Goal: Contribute content

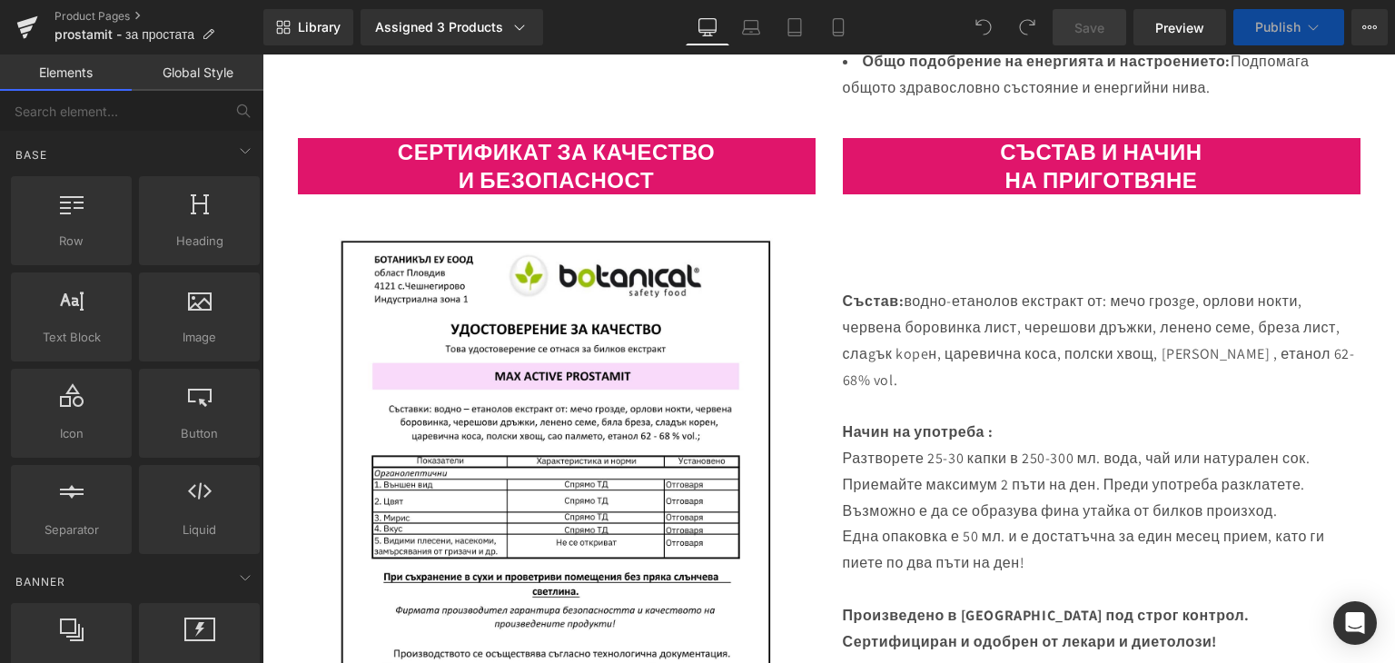
scroll to position [999, 0]
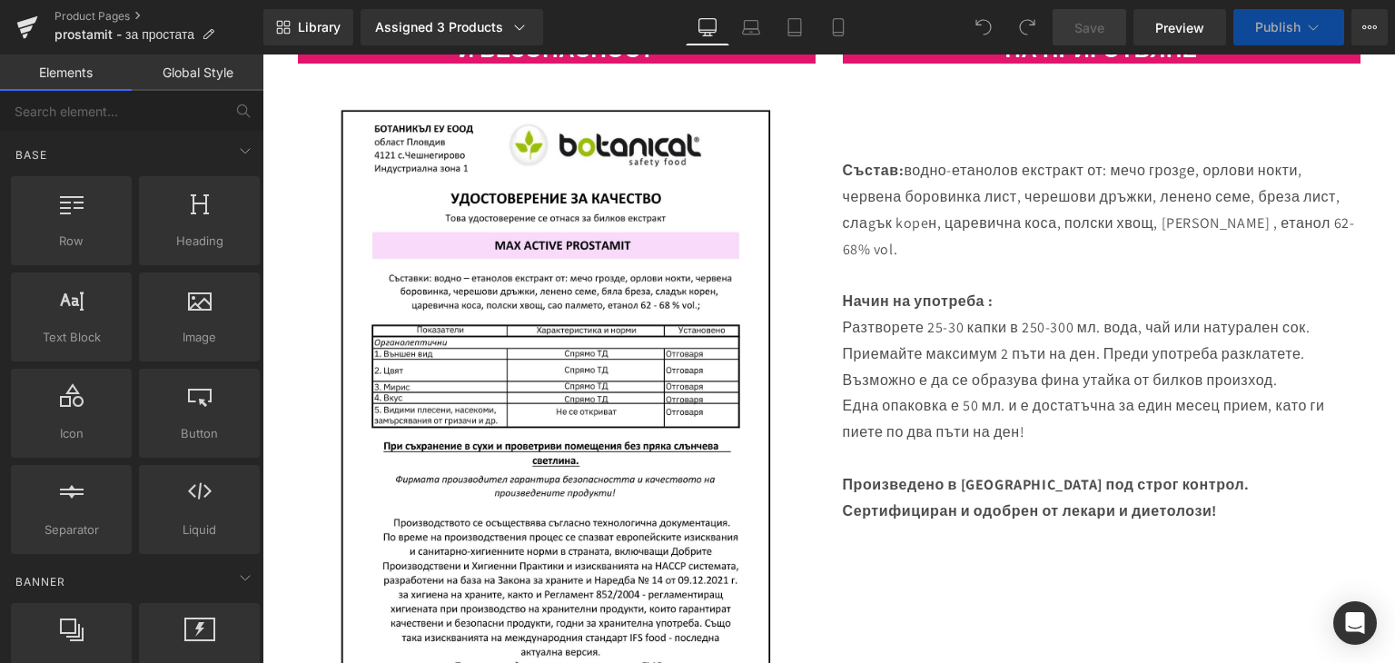
click at [1113, 158] on p "Състав: водно-етанолов екстракт от: мечо грозgе, орлови нокти, червена боровинк…" at bounding box center [1102, 210] width 518 height 104
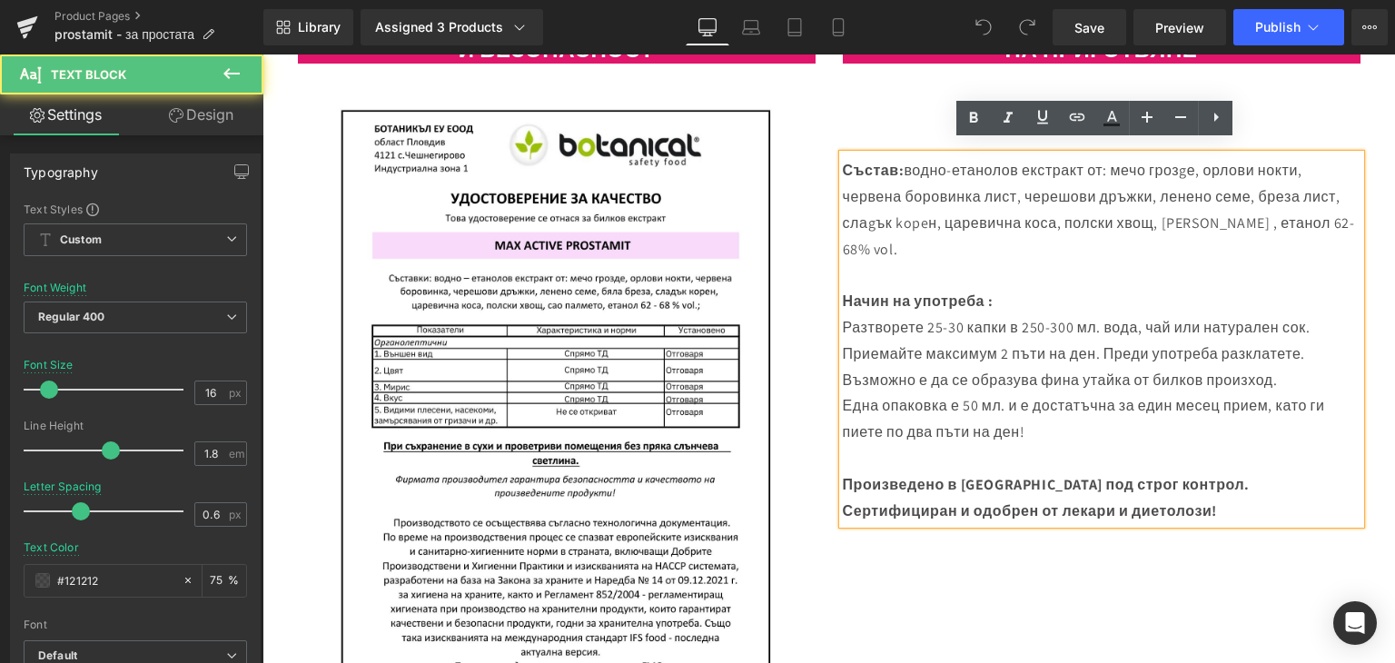
click at [1110, 158] on p "Състав: водно-етанолов екстракт от: мечо грозgе, орлови нокти, червена боровинк…" at bounding box center [1102, 210] width 518 height 104
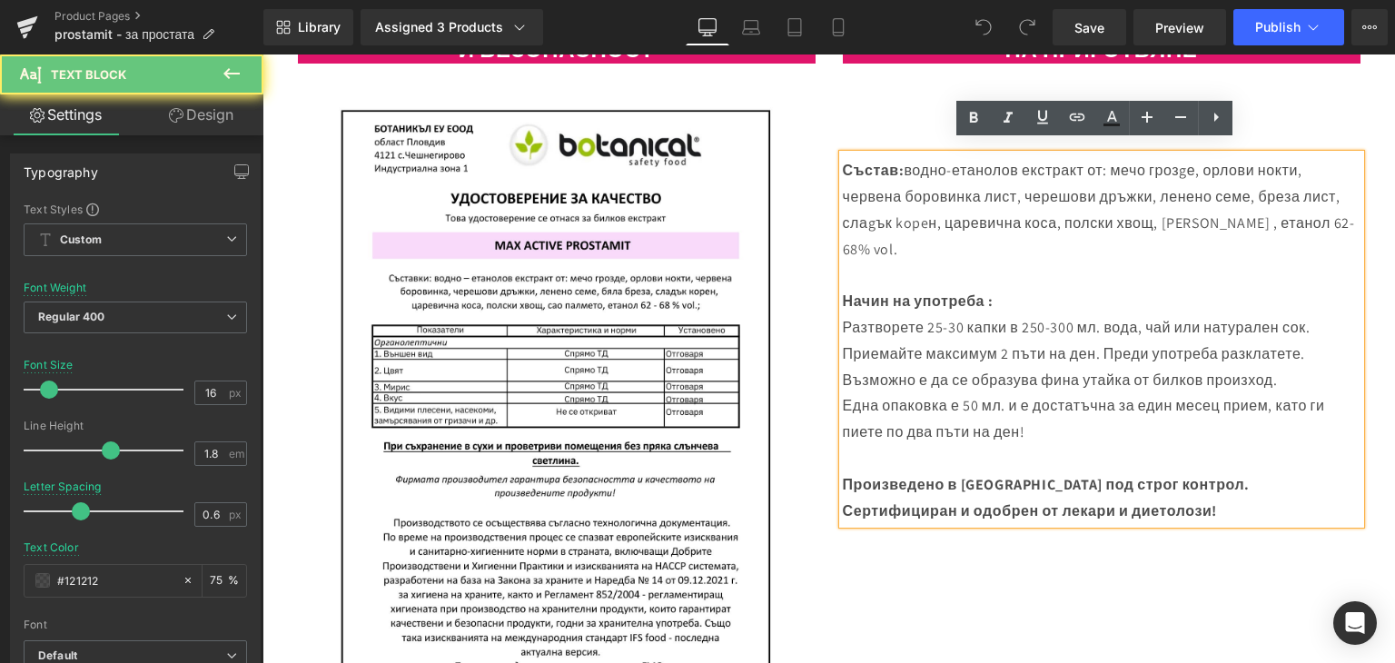
click at [1116, 158] on p "Състав: водно-етанолов екстракт от: мечо грозgе, орлови нокти, червена боровинк…" at bounding box center [1102, 210] width 518 height 104
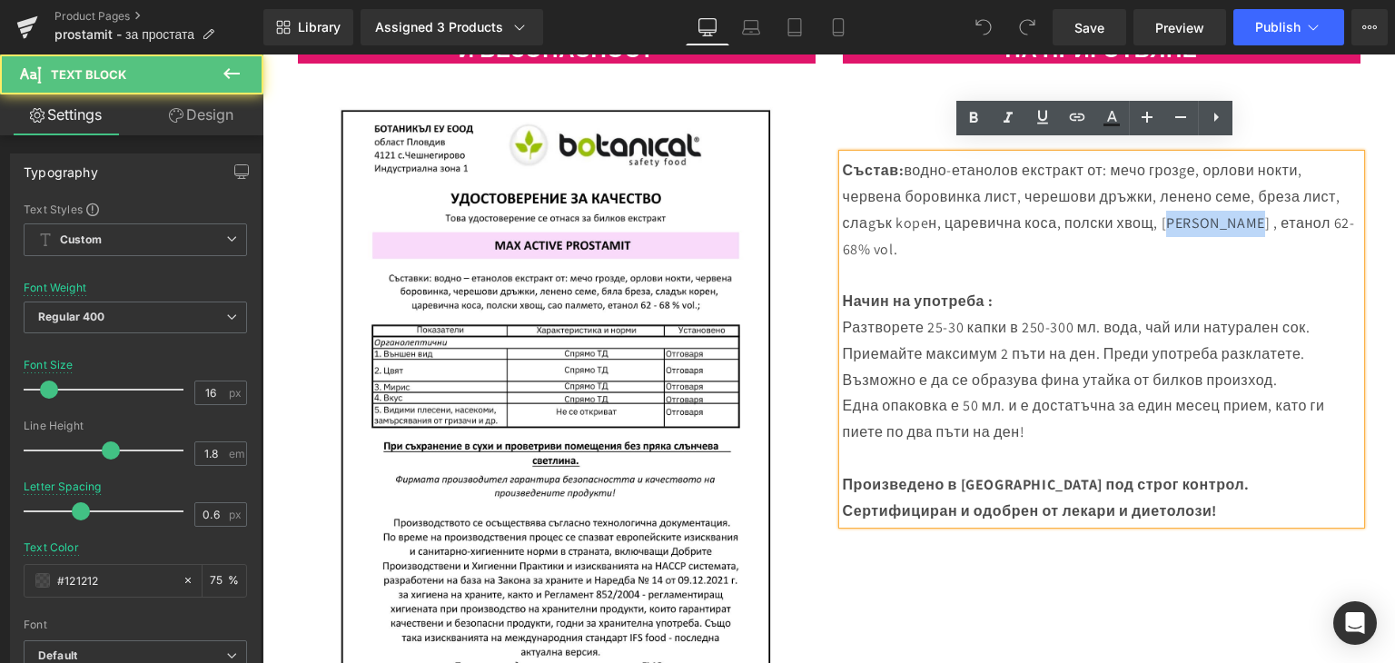
drag, startPoint x: 1165, startPoint y: 213, endPoint x: 1254, endPoint y: 210, distance: 88.2
click at [1254, 210] on p "Състав: водно-етанолов екстракт от: мечо грозgе, орлови нокти, червена боровинк…" at bounding box center [1102, 210] width 518 height 104
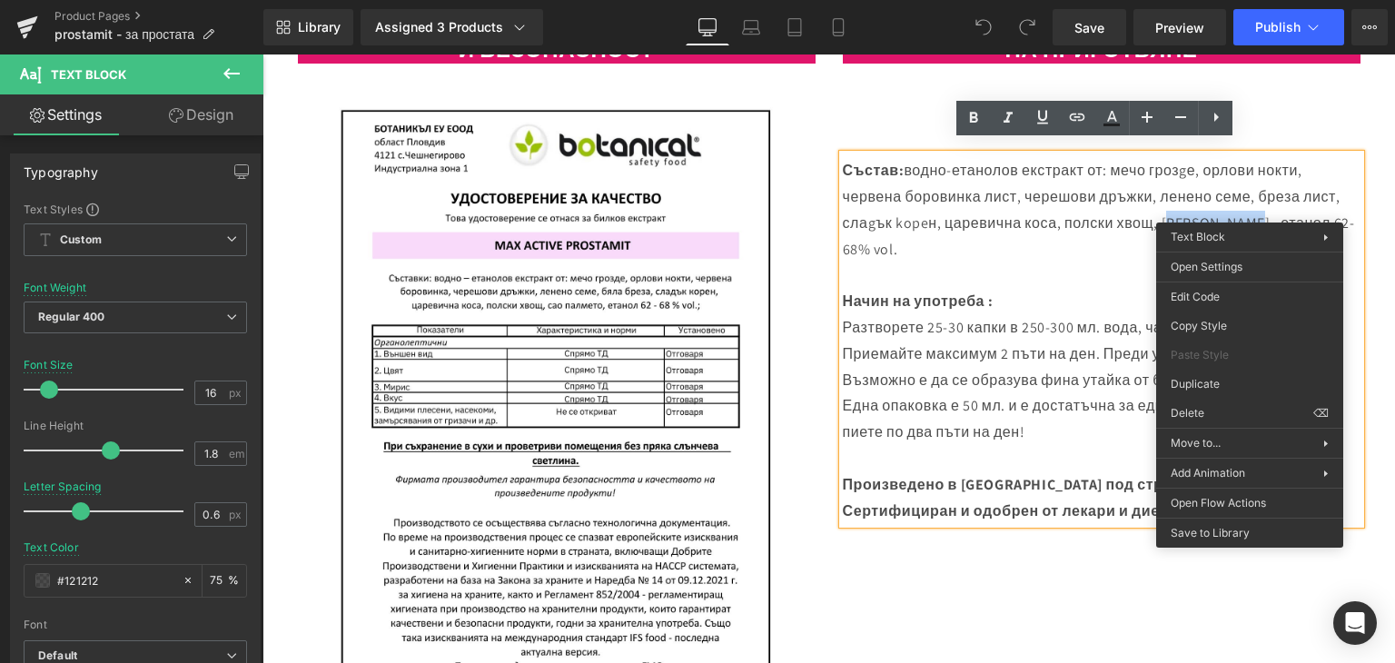
copy p "[PERSON_NAME]"
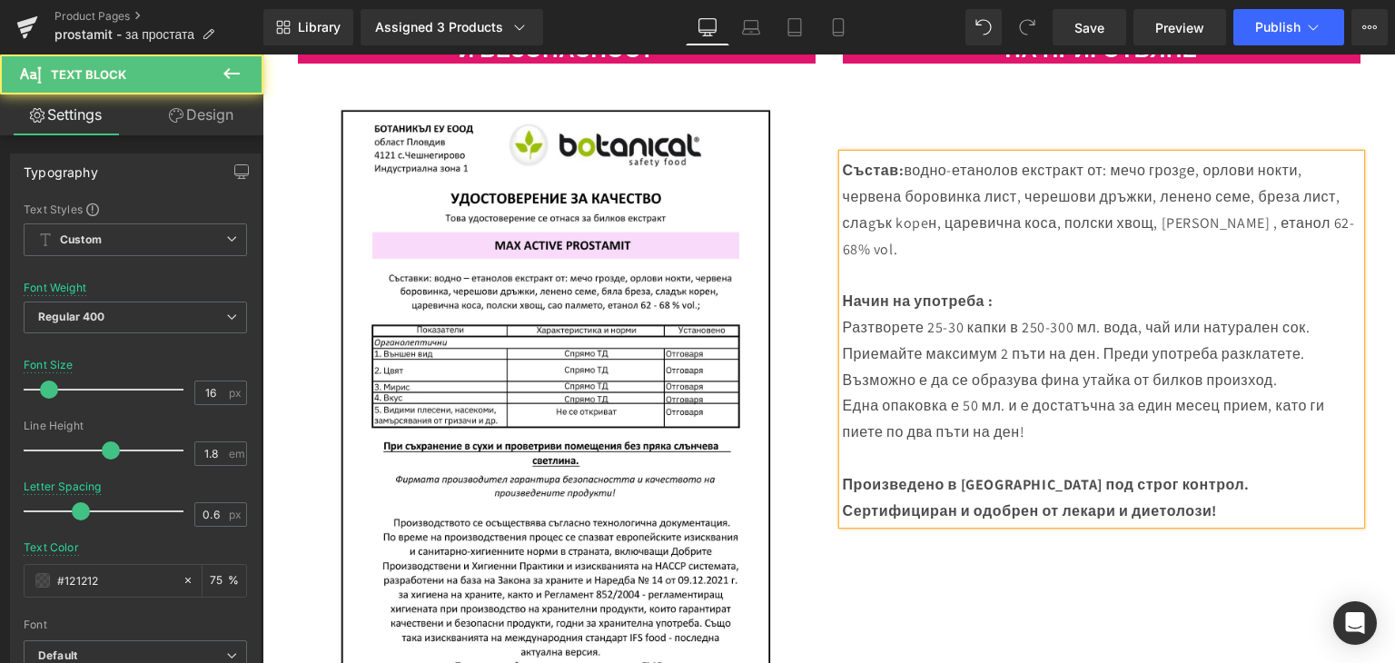
click at [1112, 163] on p "Състав: водно-етанолов екстракт от: мечо грозgе, орлови нокти, червена боровинк…" at bounding box center [1102, 210] width 518 height 104
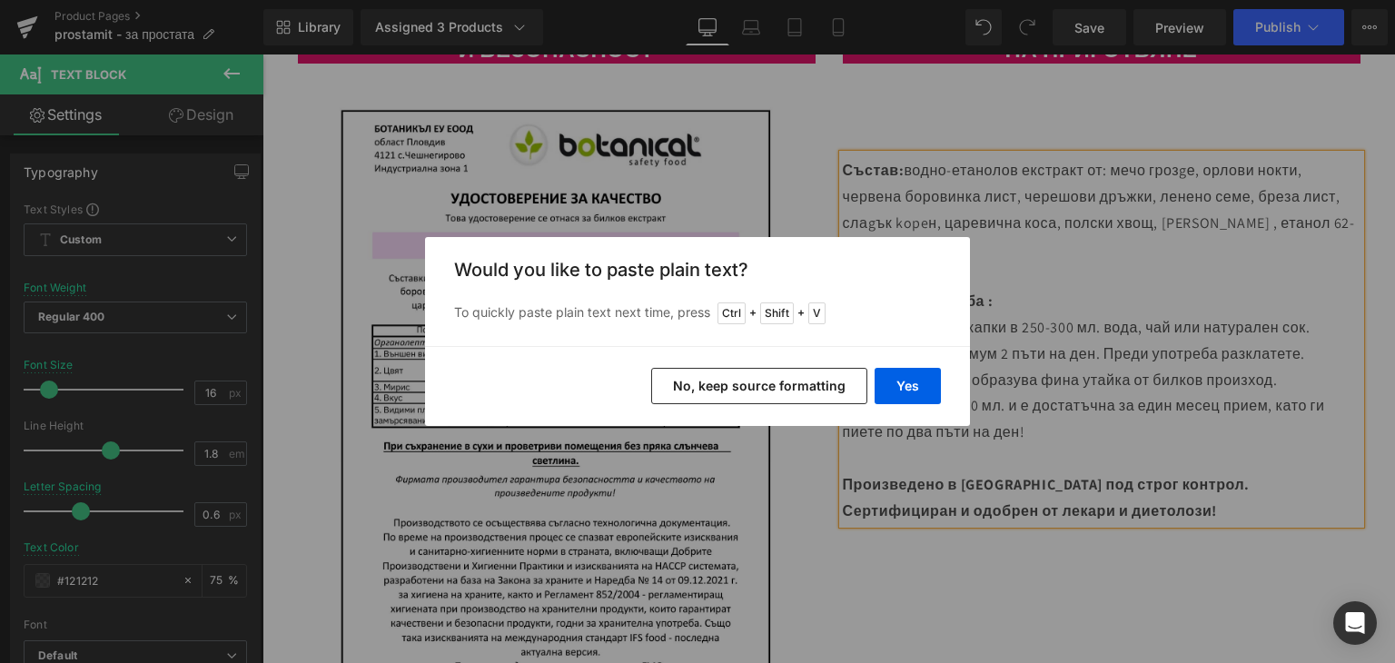
click at [748, 390] on button "No, keep source formatting" at bounding box center [759, 386] width 216 height 36
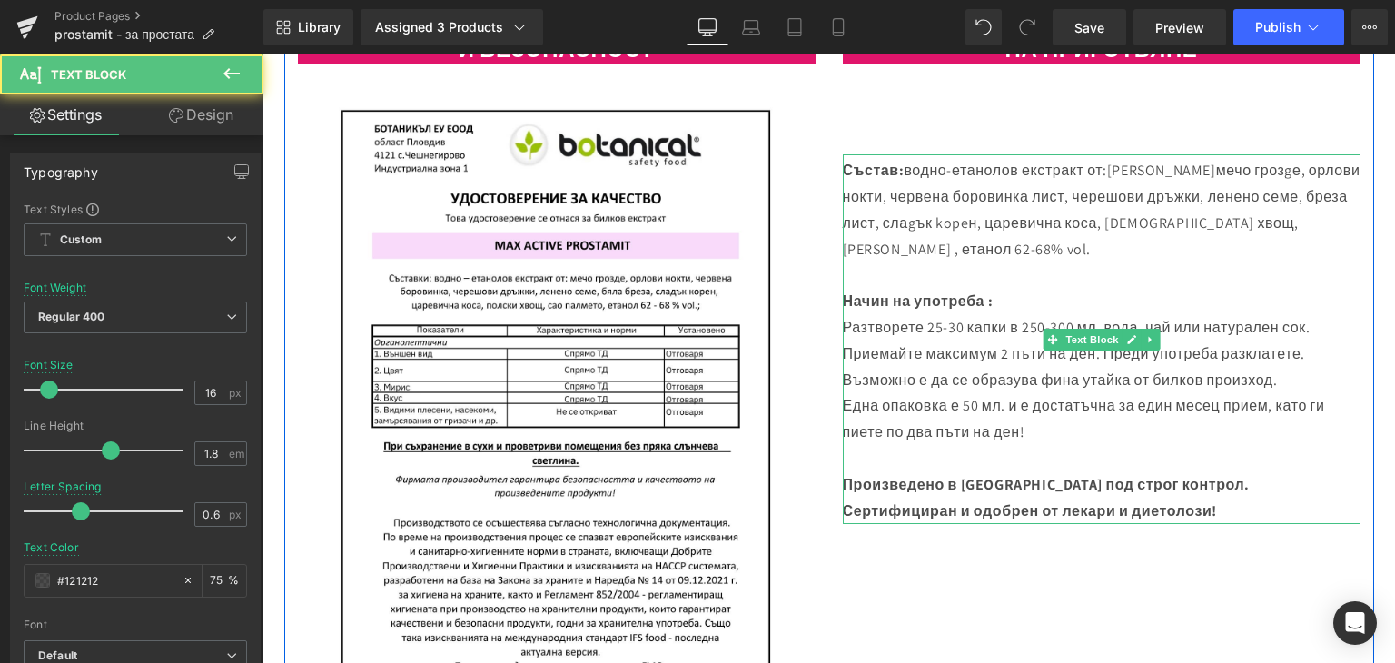
click at [1200, 161] on span "[PERSON_NAME]" at bounding box center [1161, 170] width 109 height 19
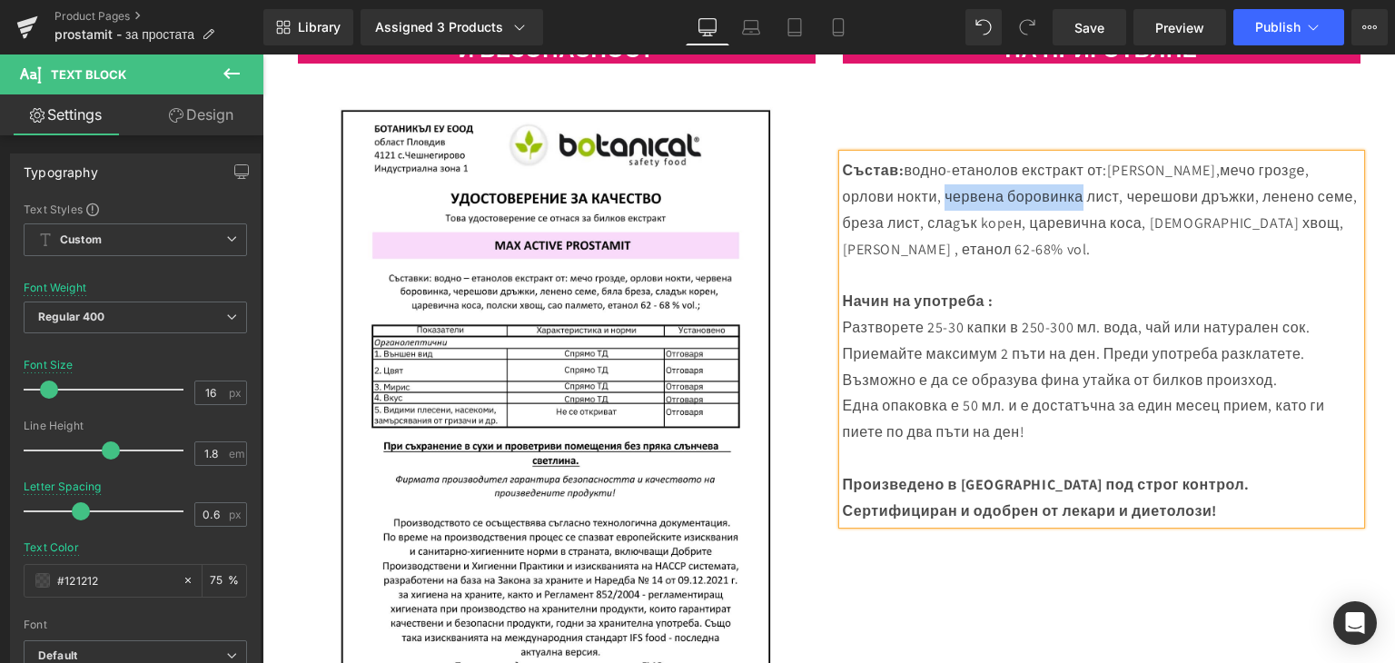
drag, startPoint x: 940, startPoint y: 186, endPoint x: 1079, endPoint y: 189, distance: 139.0
click at [1079, 189] on span "мечо грозgе, орлови нокти, червена боровинка лист, черешови дръжки, ленено семе…" at bounding box center [1100, 209] width 515 height 97
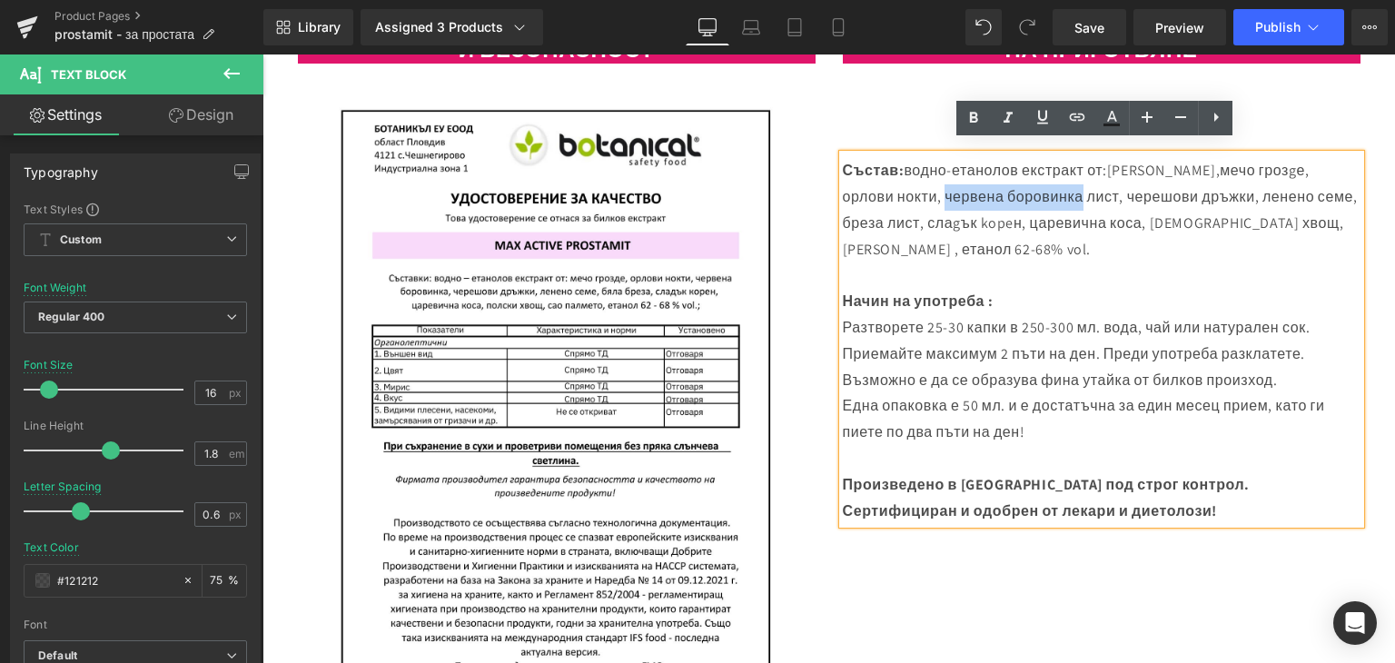
drag, startPoint x: 1078, startPoint y: 186, endPoint x: 1019, endPoint y: 180, distance: 59.4
click at [1076, 186] on span "мечо грозgе, орлови нокти, червена боровинка лист, черешови дръжки, ленено семе…" at bounding box center [1100, 209] width 515 height 97
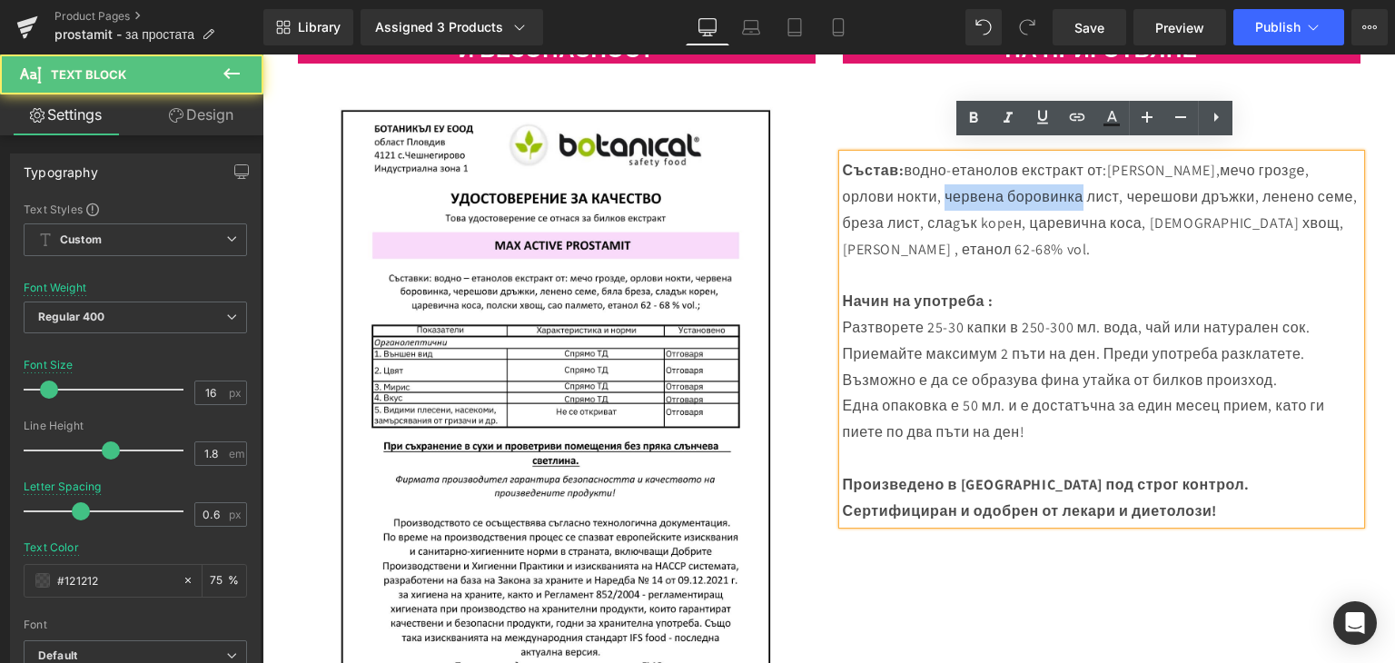
click at [956, 173] on p "Състав: водно-етанолов екстракт от: сао палмето, мечо грозgе, орлови нокти, чер…" at bounding box center [1102, 210] width 518 height 104
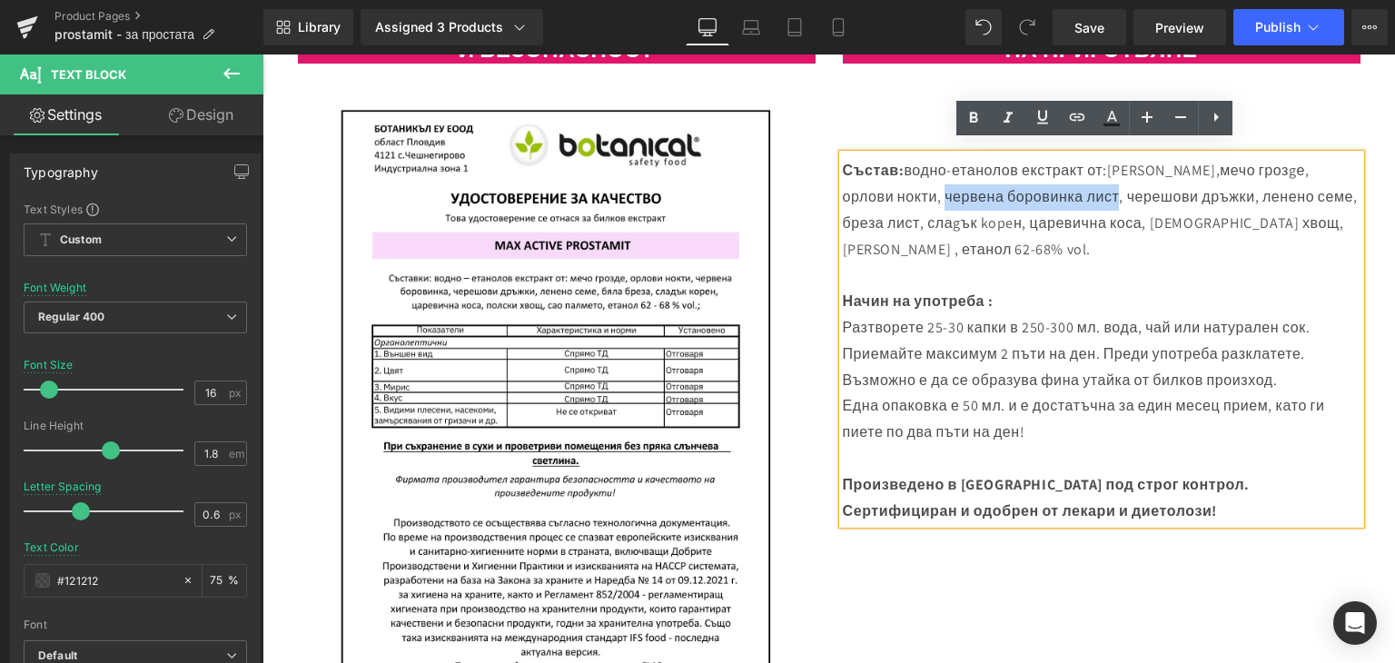
drag, startPoint x: 944, startPoint y: 181, endPoint x: 1115, endPoint y: 185, distance: 171.7
click at [1115, 185] on span "мечо грозgе, орлови нокти, червена боровинка лист, черешови дръжки, ленено семе…" at bounding box center [1100, 209] width 515 height 97
copy span "червена боровинка лист"
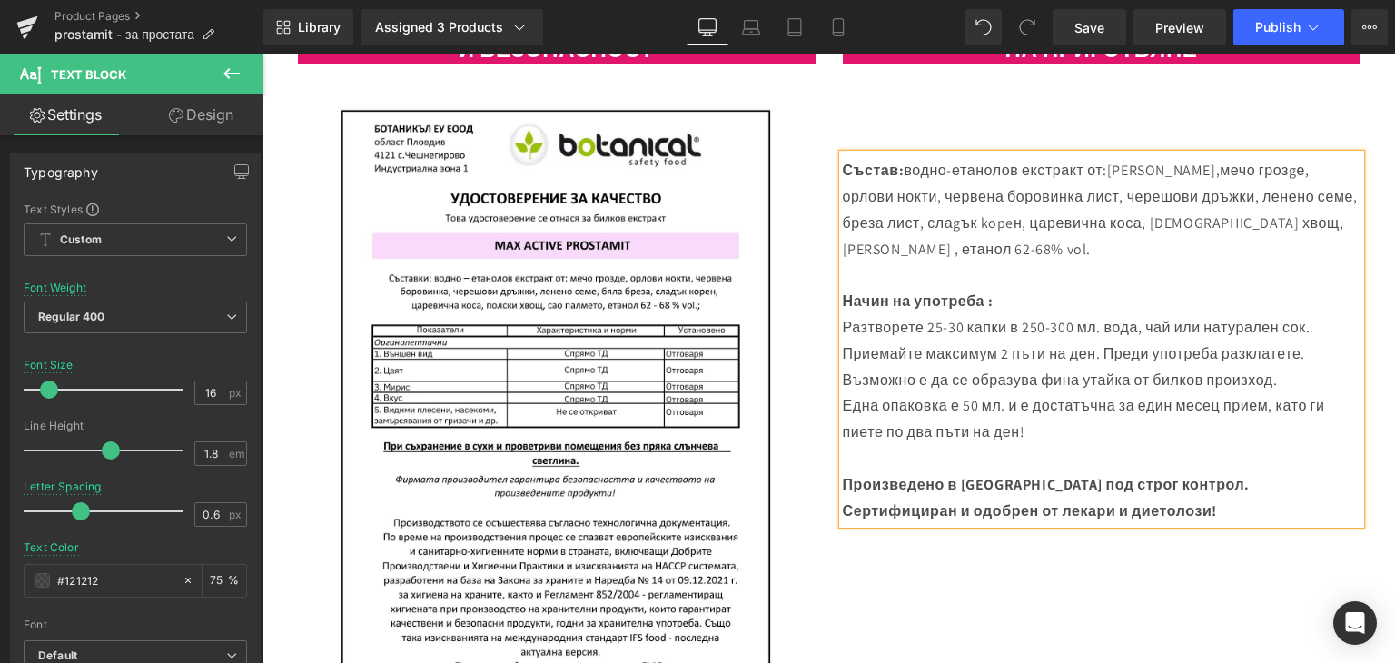
click at [1205, 161] on span "[PERSON_NAME]," at bounding box center [1163, 170] width 113 height 19
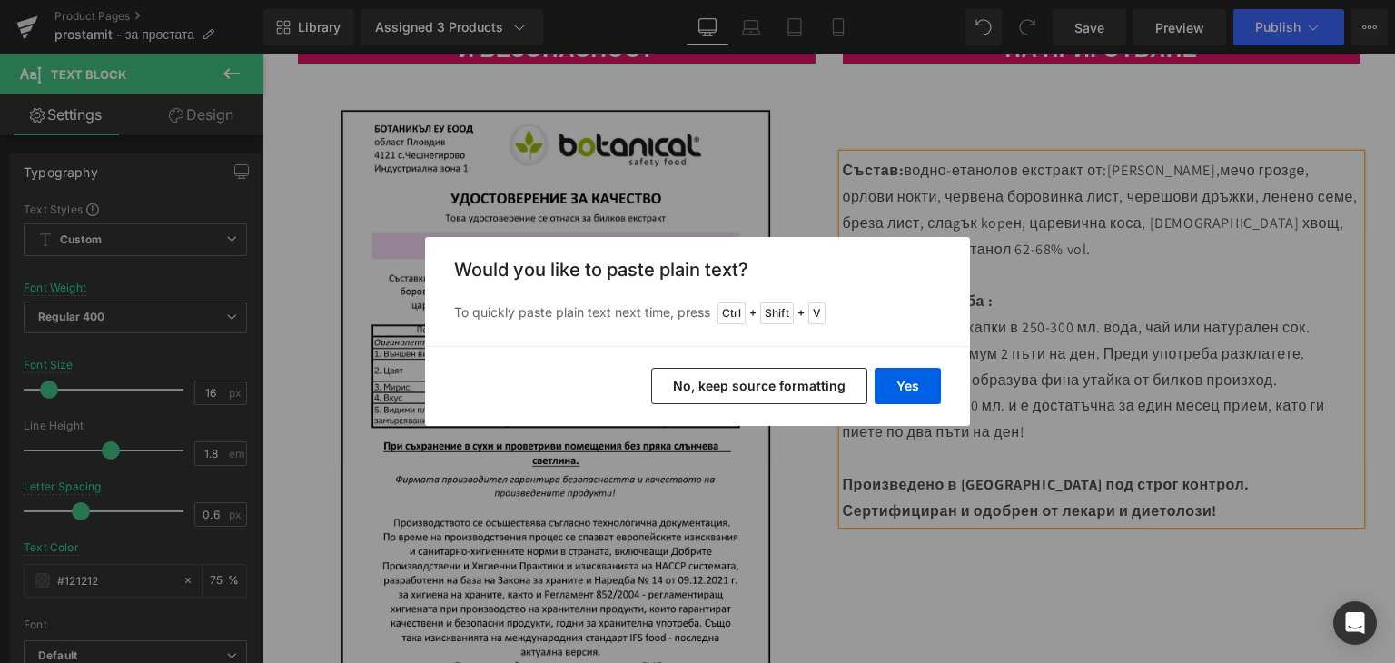
click at [807, 391] on button "No, keep source formatting" at bounding box center [759, 386] width 216 height 36
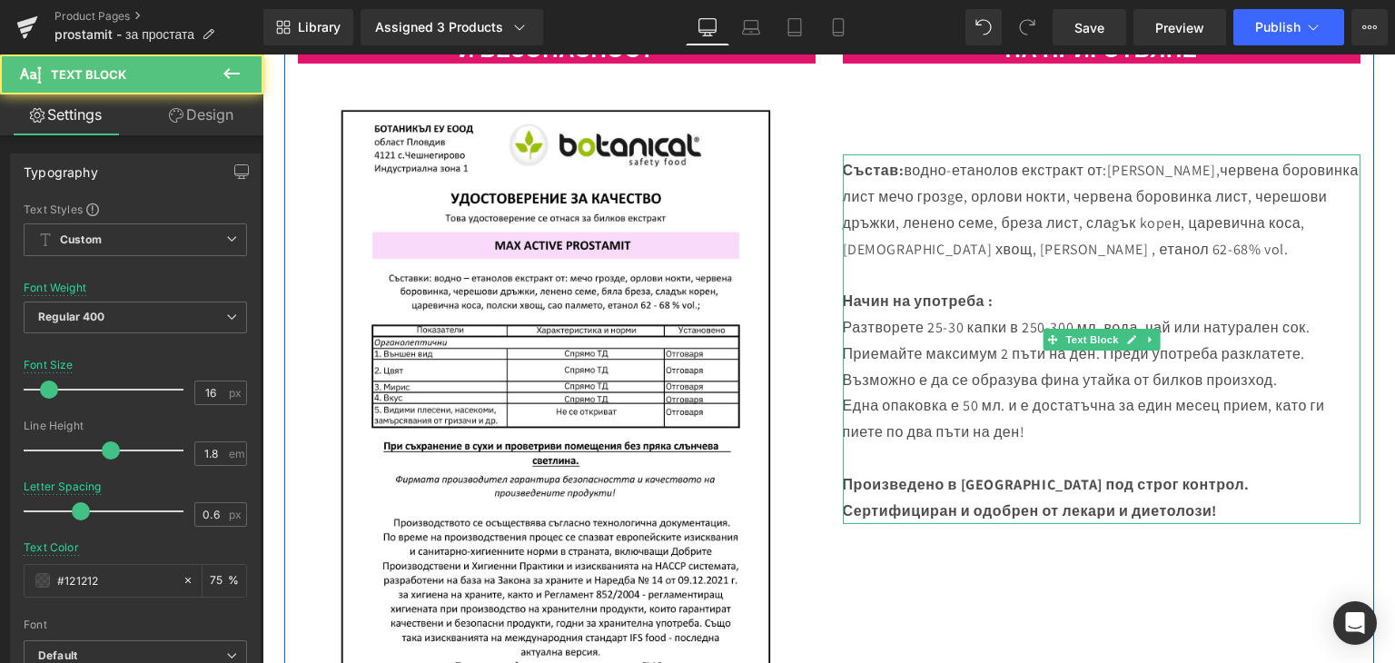
click at [1207, 161] on span "червена боровинка лист" at bounding box center [1101, 183] width 516 height 45
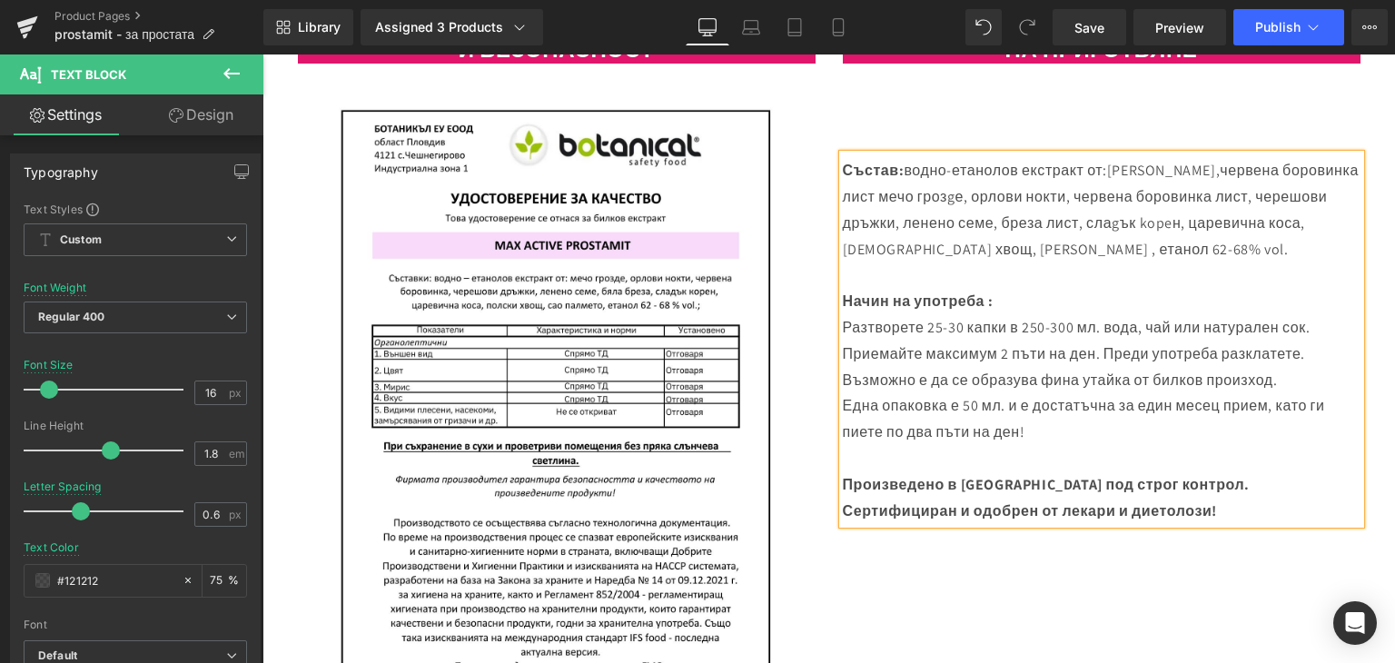
click at [876, 187] on span at bounding box center [878, 196] width 4 height 19
drag, startPoint x: 1077, startPoint y: 184, endPoint x: 1257, endPoint y: 195, distance: 180.2
click at [1257, 195] on p "Състав: водно-етанолов екстракт от: сао палмето, червена боровинка лист, мечо г…" at bounding box center [1102, 210] width 518 height 104
drag, startPoint x: 1254, startPoint y: 209, endPoint x: 1348, endPoint y: 213, distance: 93.6
click at [1348, 213] on span "мечо грозgе, орлови нокти, черешови дръжки, ленено семе, бреза лист, слаgък kop…" at bounding box center [1097, 223] width 508 height 72
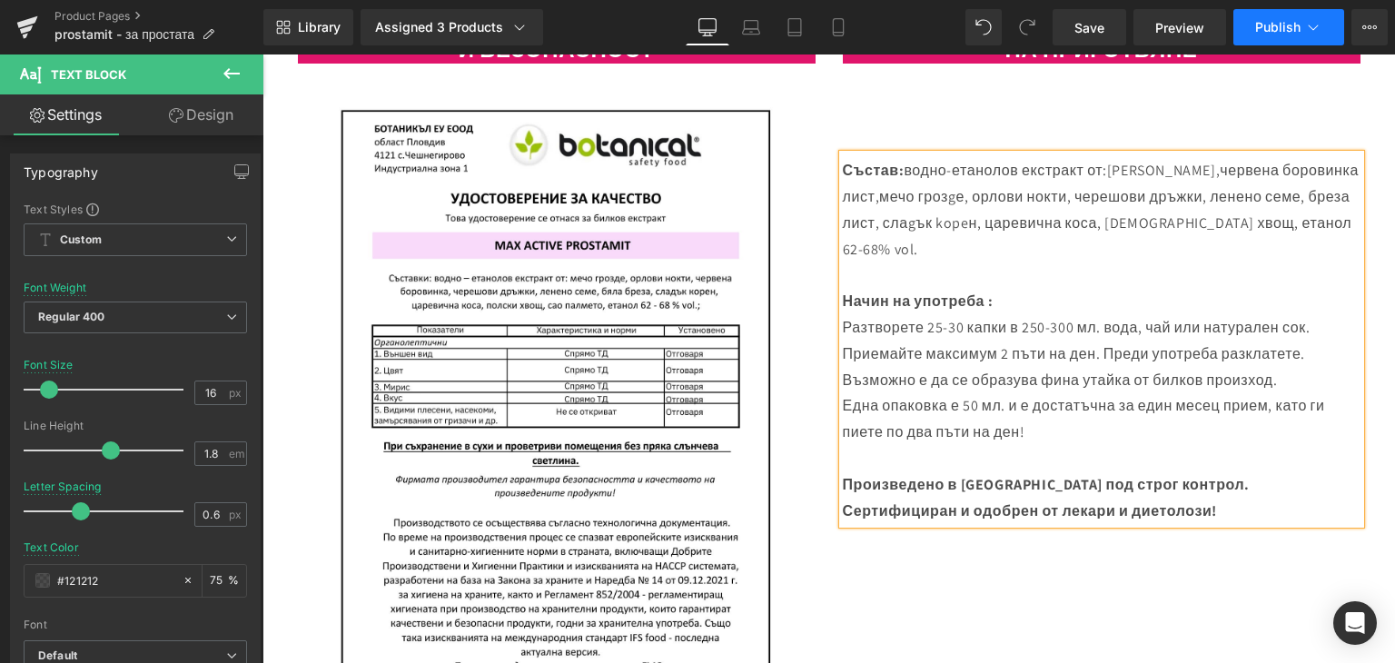
click at [1272, 21] on span "Publish" at bounding box center [1277, 27] width 45 height 15
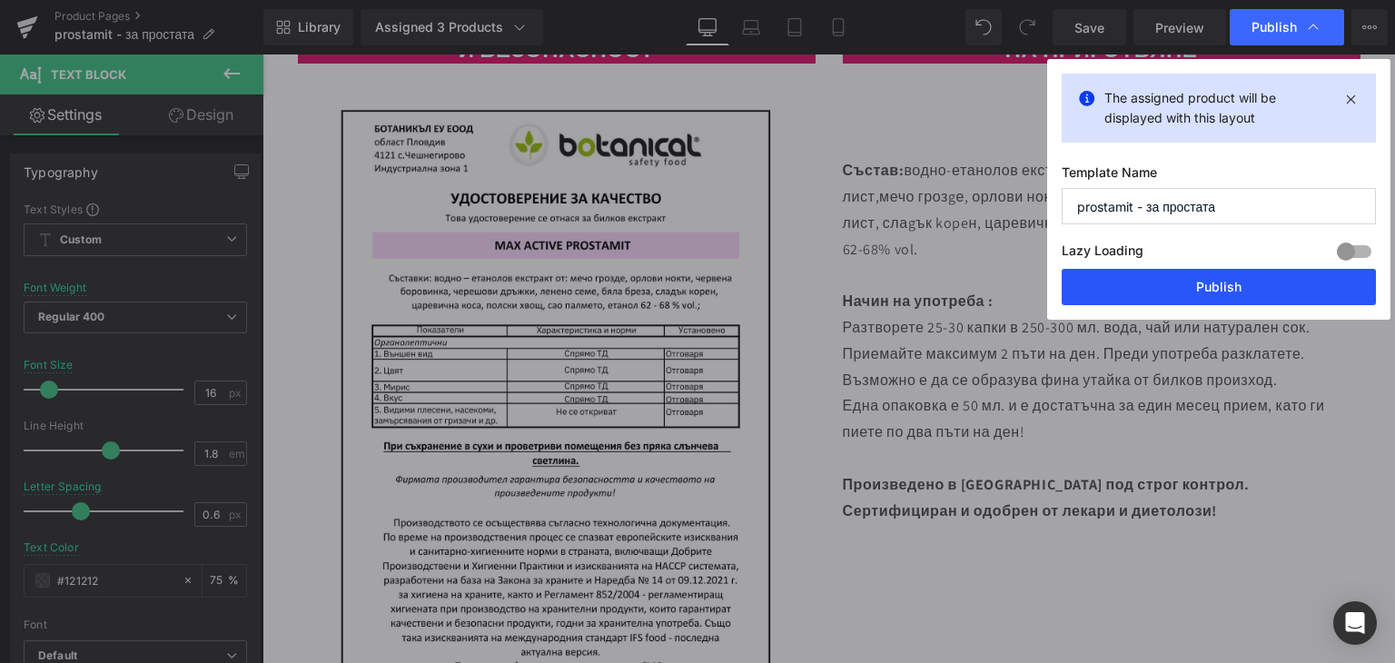
click at [1190, 276] on button "Publish" at bounding box center [1219, 287] width 314 height 36
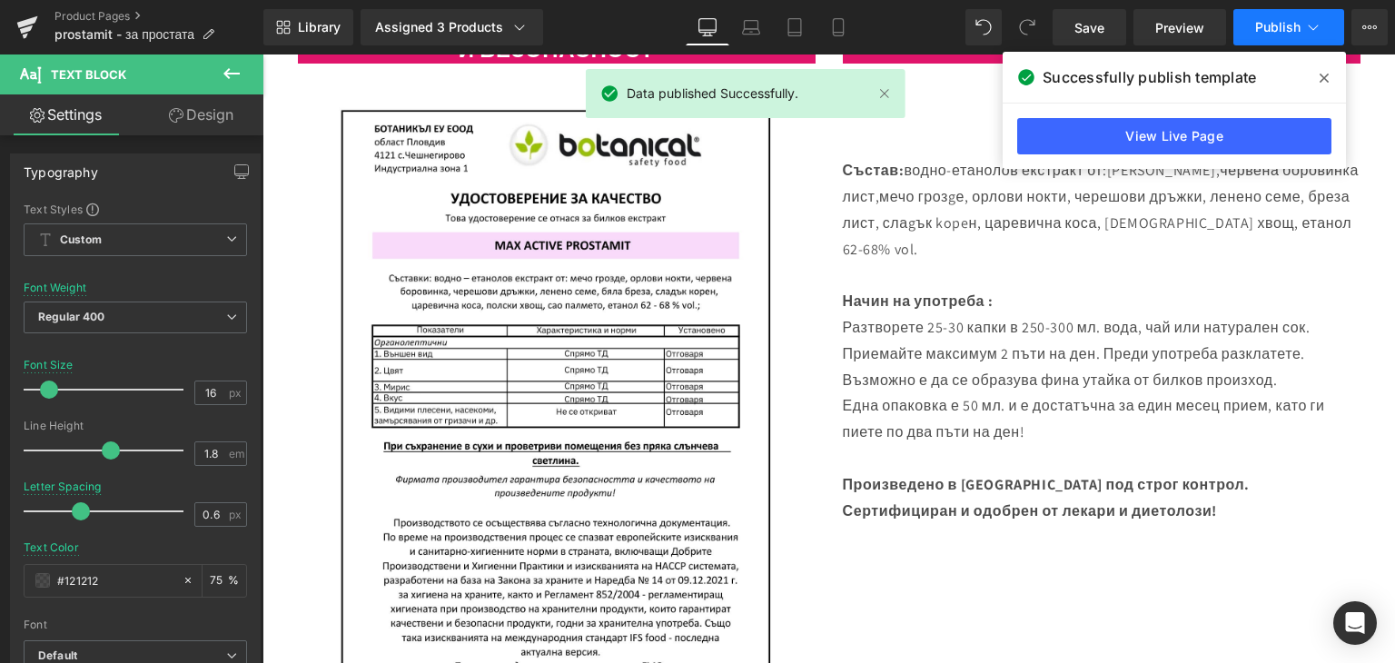
click at [1266, 37] on button "Publish" at bounding box center [1289, 27] width 111 height 36
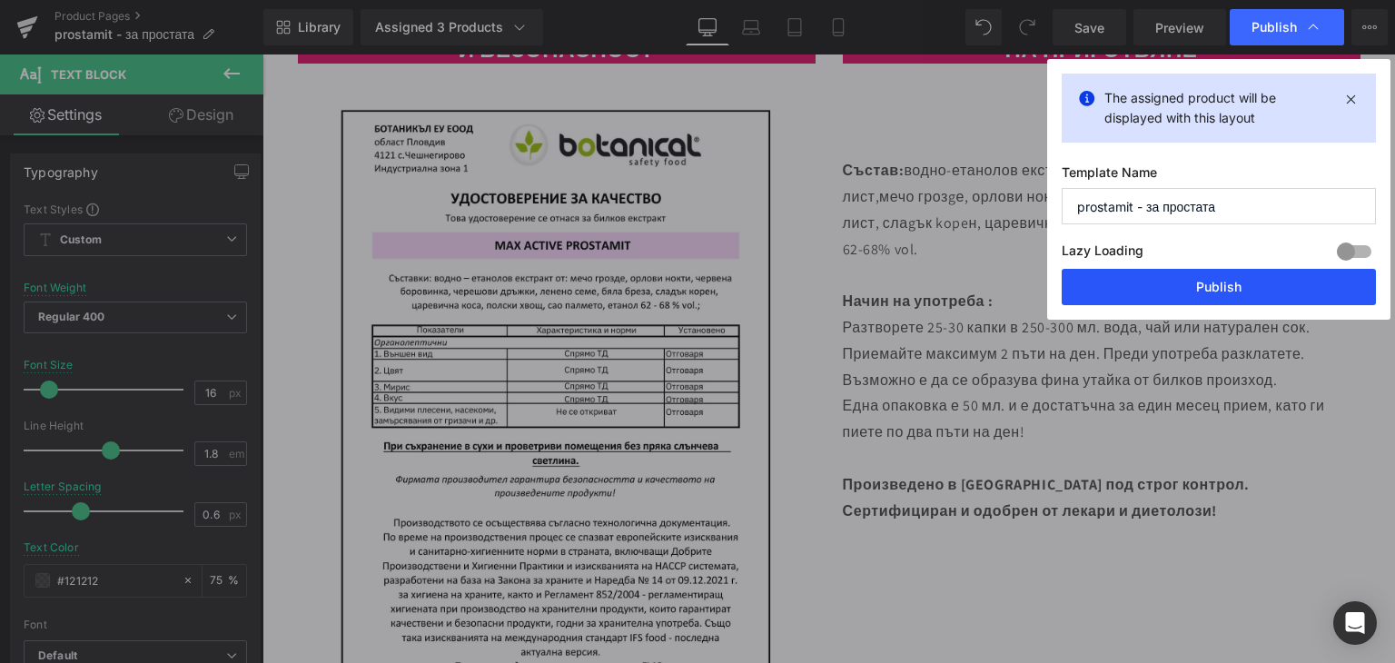
click at [1208, 288] on button "Publish" at bounding box center [1219, 287] width 314 height 36
